Goal: Task Accomplishment & Management: Use online tool/utility

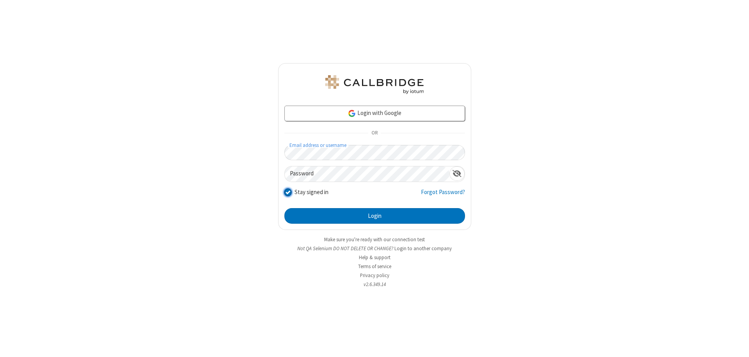
click at [287, 192] on input "Stay signed in" at bounding box center [287, 192] width 7 height 8
checkbox input "false"
click at [374, 216] on button "Login" at bounding box center [374, 216] width 181 height 16
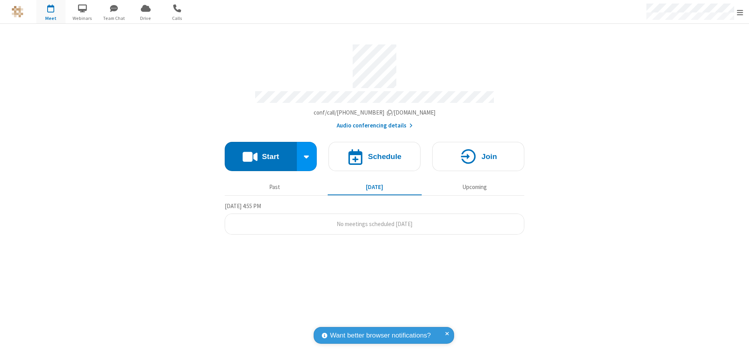
click at [740, 12] on span "Open menu" at bounding box center [740, 13] width 6 height 8
click at [748, 220] on span at bounding box center [758, 220] width 7 height 6
